Goal: Go to known website: Access a specific website the user already knows

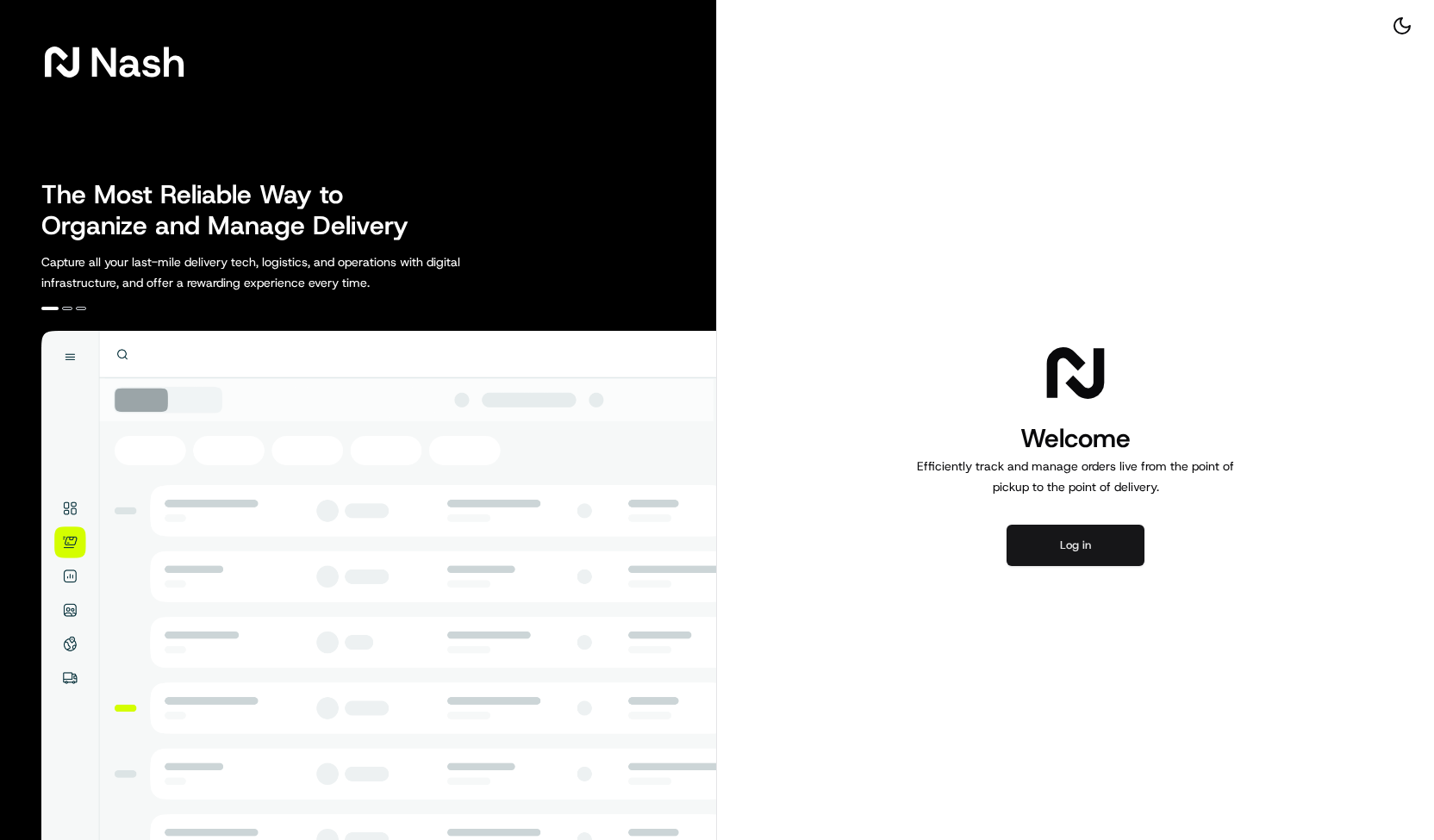
click at [1062, 556] on button "Log in" at bounding box center [1076, 545] width 137 height 41
